Goal: Information Seeking & Learning: Learn about a topic

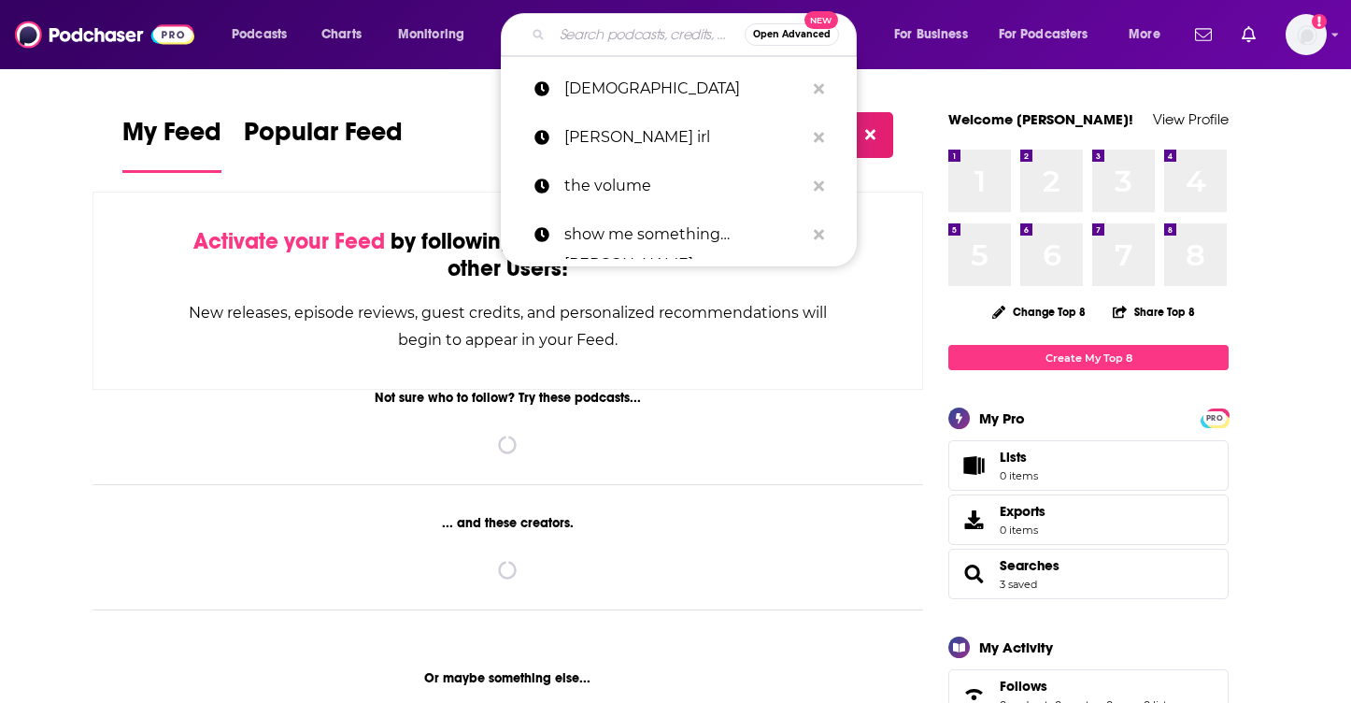
click at [572, 38] on input "Search podcasts, credits, & more..." at bounding box center [648, 35] width 193 height 30
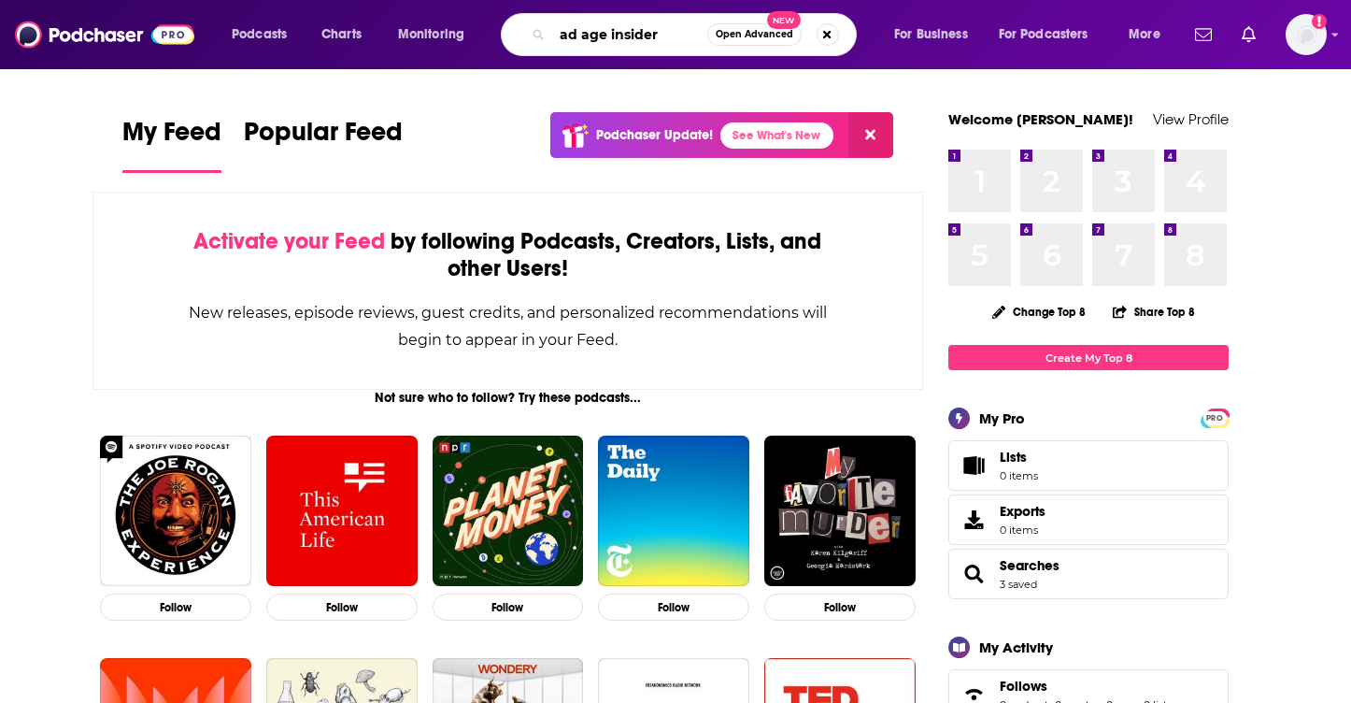
type input "ad age insider"
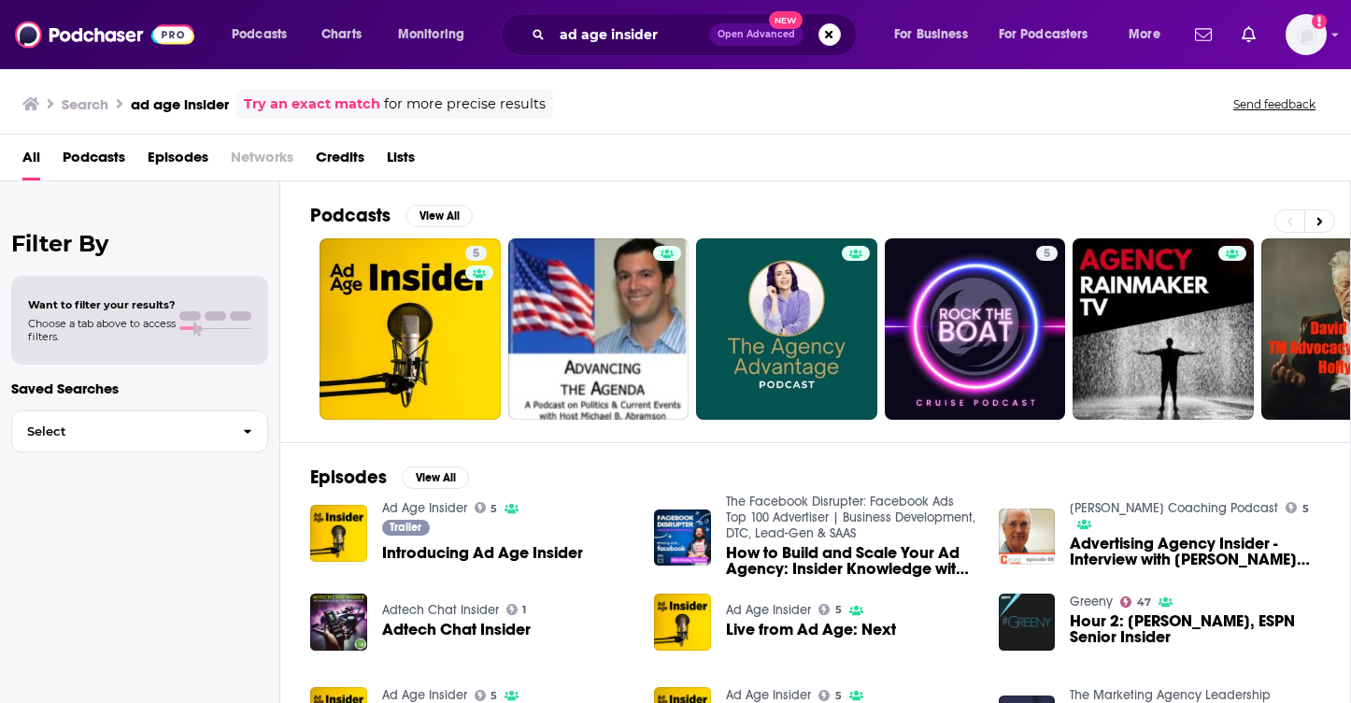
click at [96, 155] on span "Podcasts" at bounding box center [94, 161] width 63 height 38
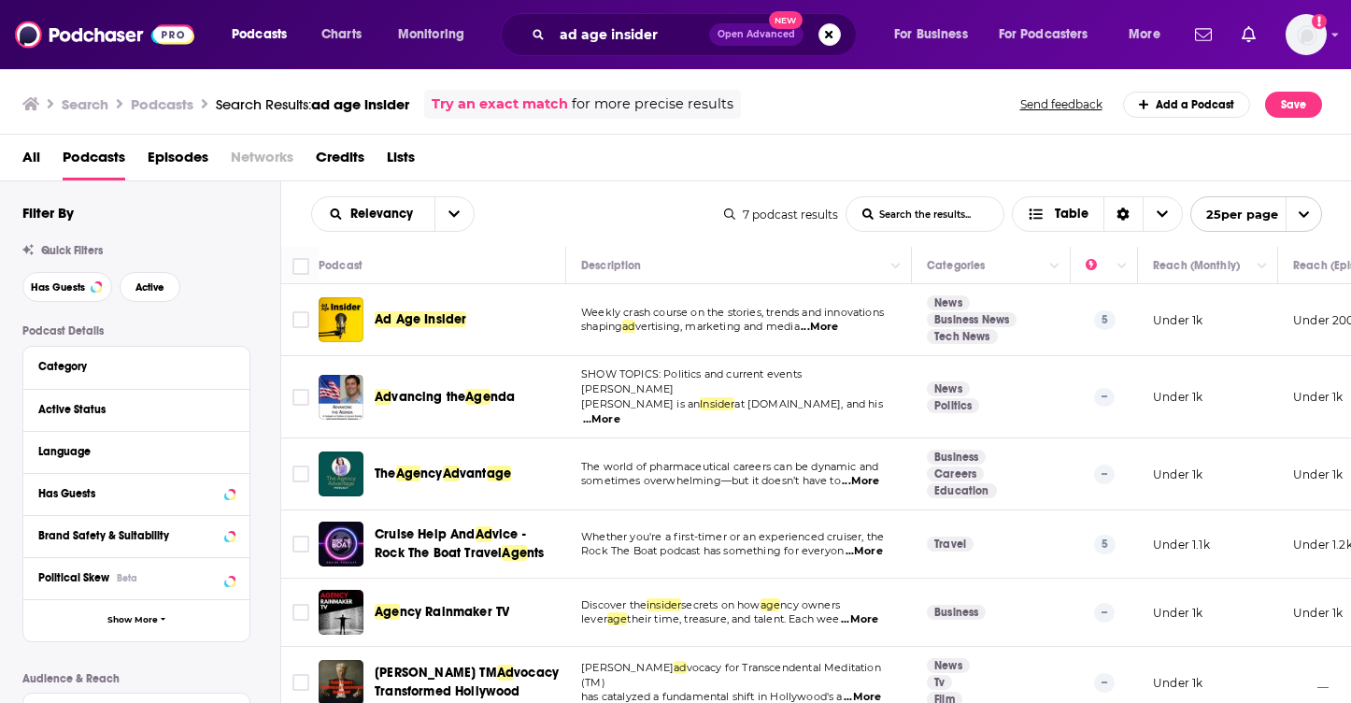
click at [442, 322] on span "Ad Age Insider" at bounding box center [421, 319] width 92 height 16
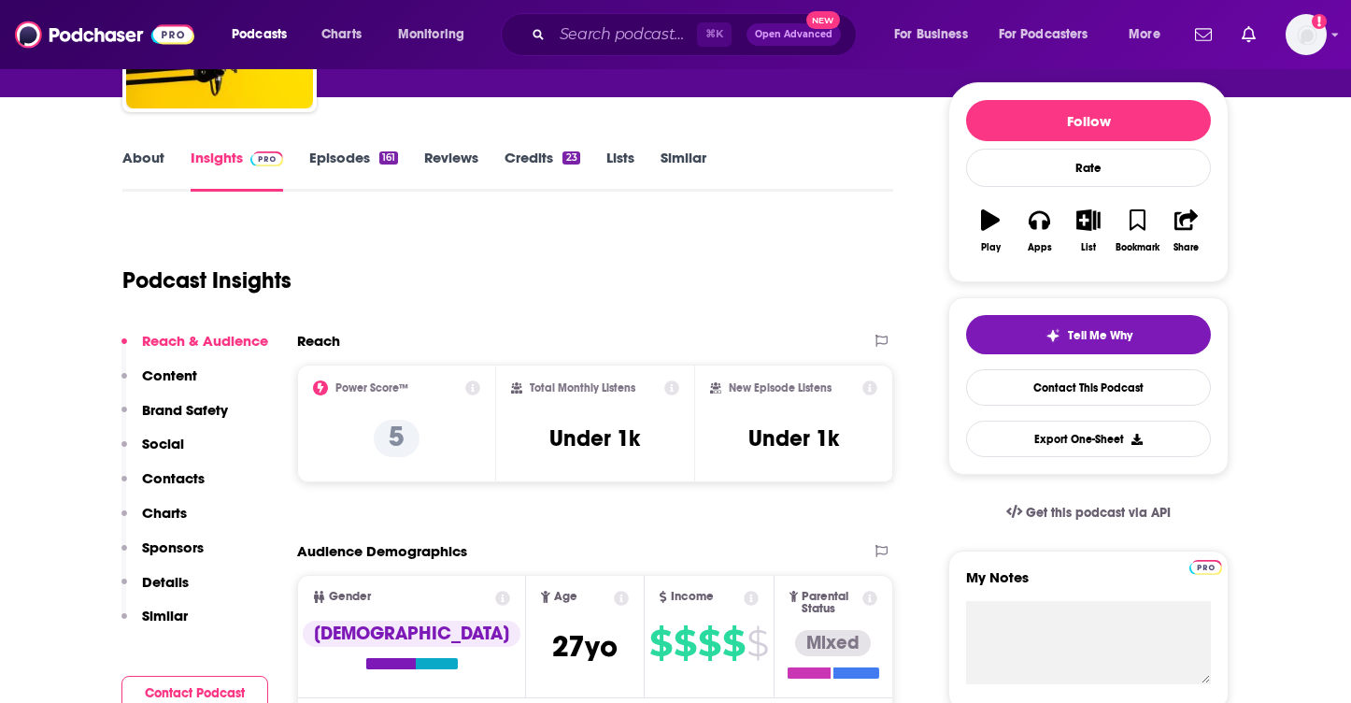
scroll to position [266, 0]
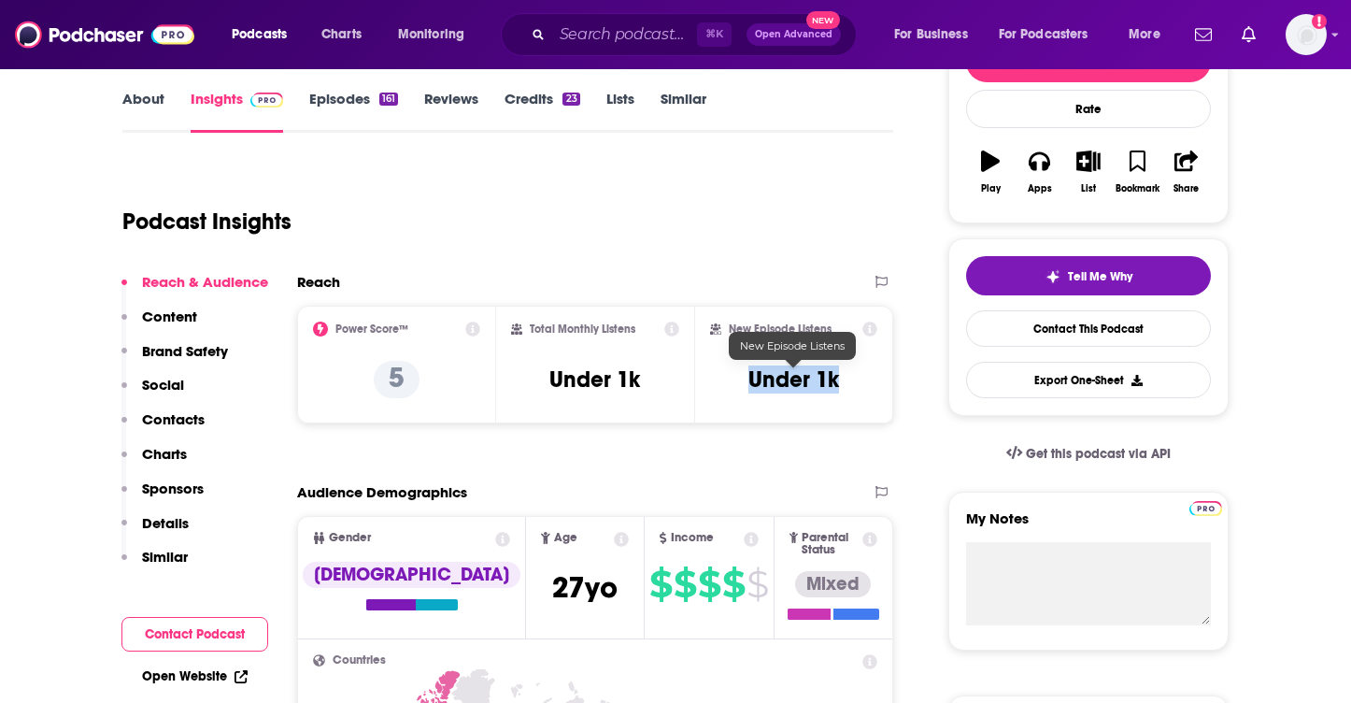
click at [855, 379] on div "New Episode Listens Under 1k" at bounding box center [793, 365] width 167 height 86
click at [609, 215] on div "Podcast Insights" at bounding box center [500, 210] width 756 height 95
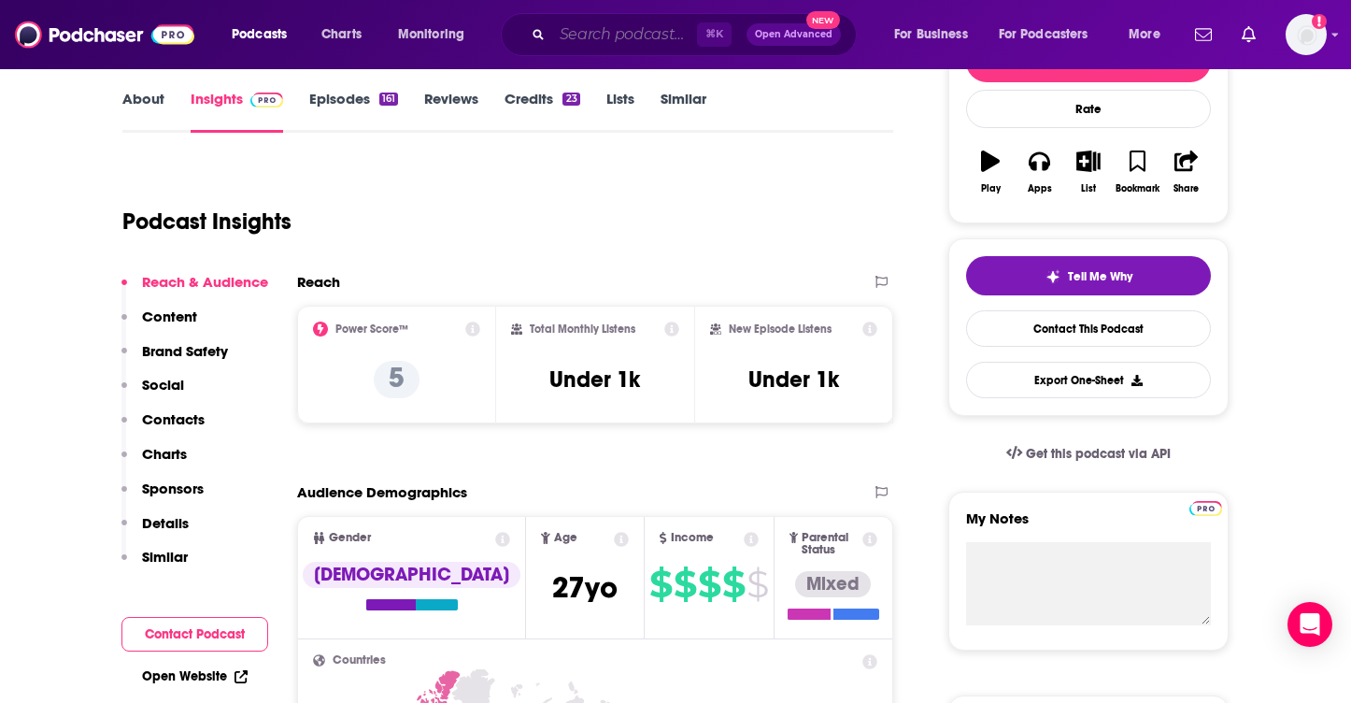
click at [597, 28] on input "Search podcasts, credits, & more..." at bounding box center [624, 35] width 145 height 30
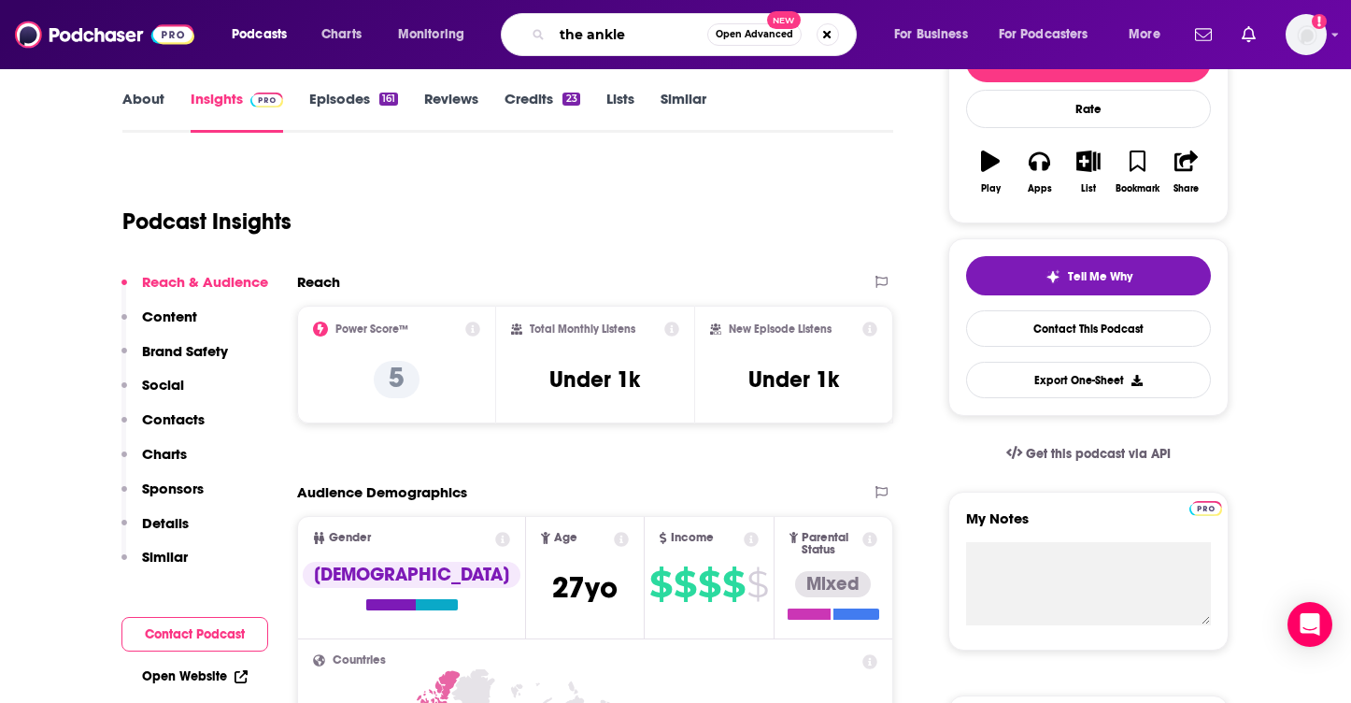
type input "the ankler"
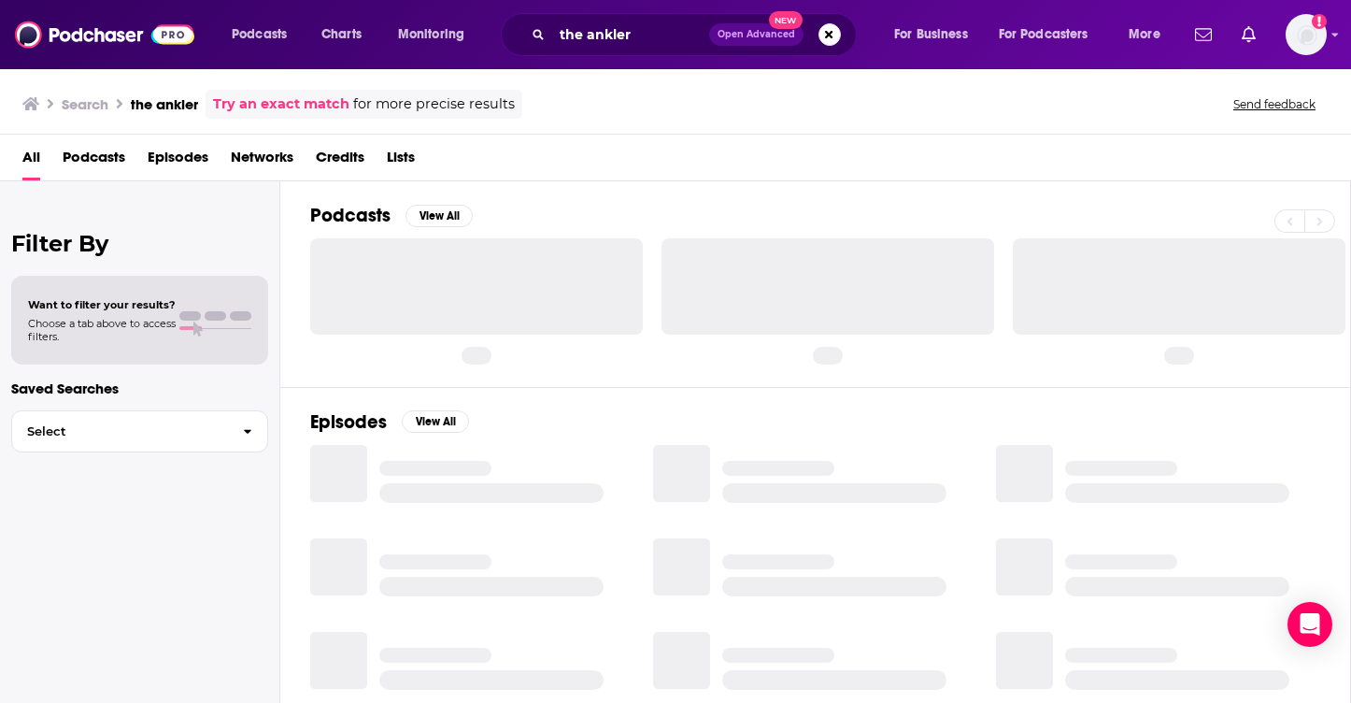
click at [95, 151] on span "Podcasts" at bounding box center [94, 161] width 63 height 38
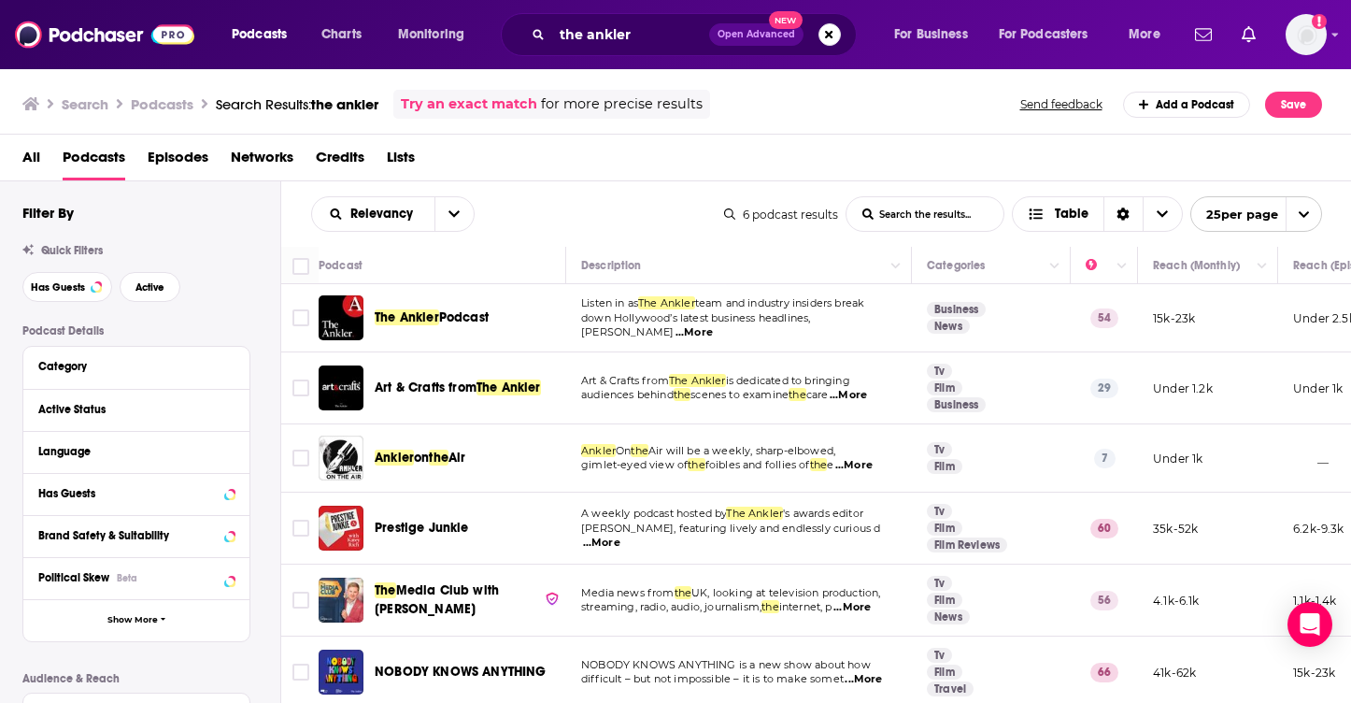
click at [433, 325] on span "The Ankler" at bounding box center [407, 317] width 64 height 16
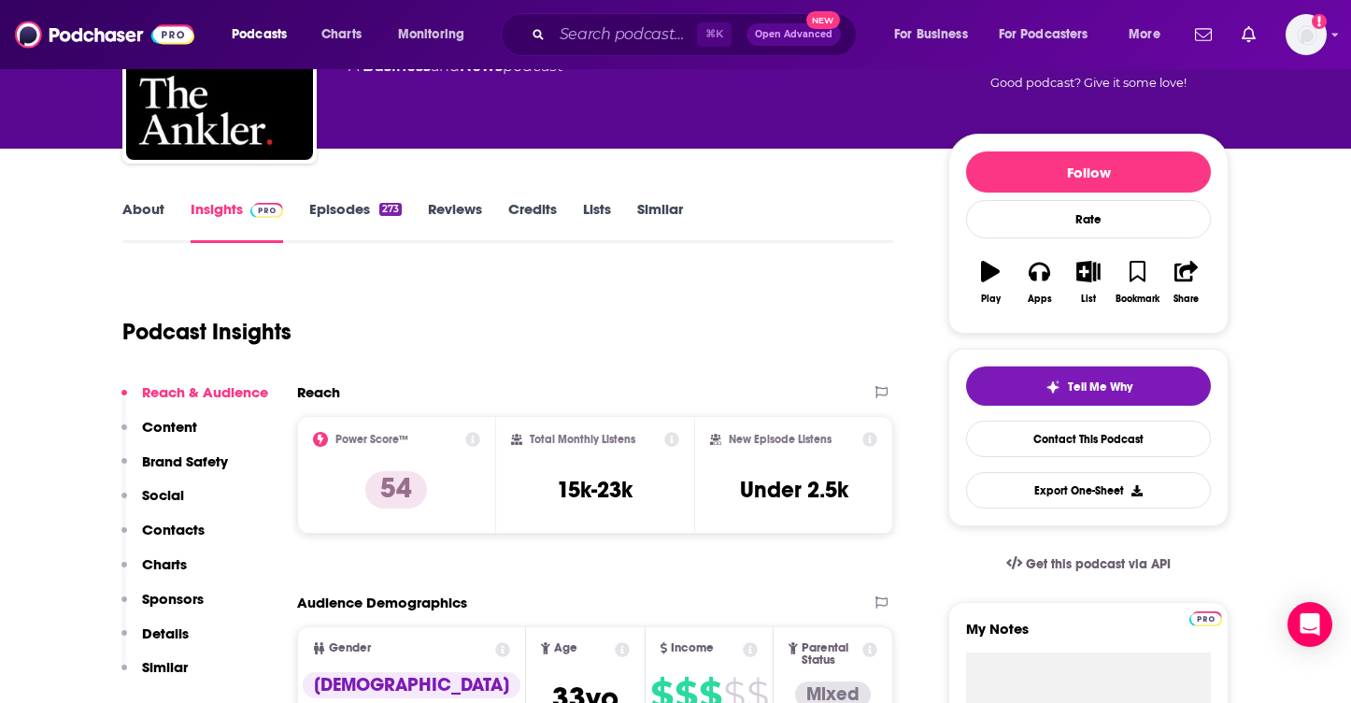
scroll to position [168, 0]
